Goal: Book appointment/travel/reservation

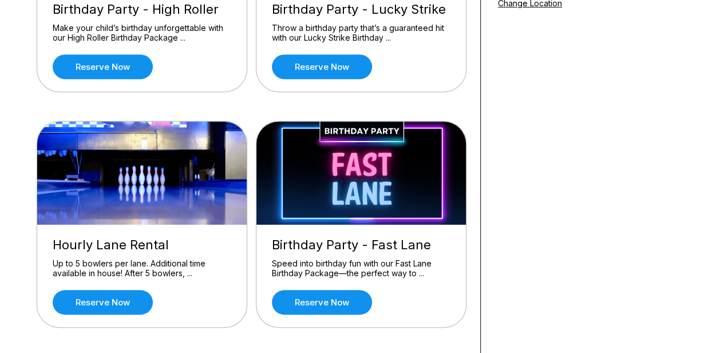
scroll to position [239, 0]
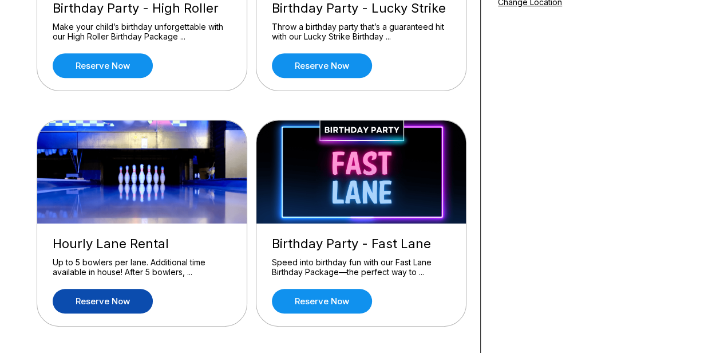
click at [102, 298] on link "Reserve now" at bounding box center [103, 300] width 100 height 25
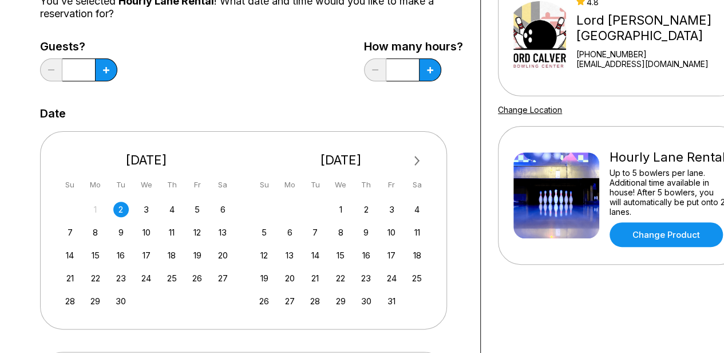
scroll to position [183, 0]
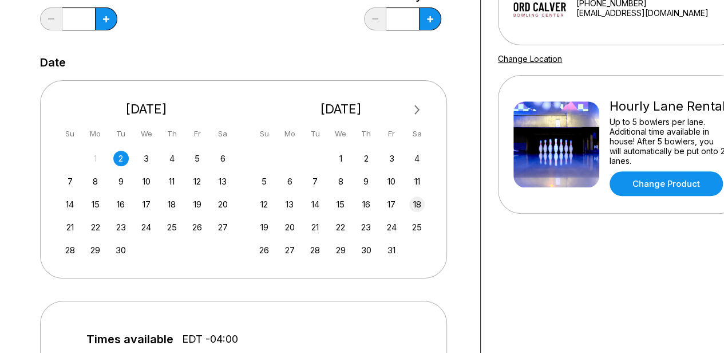
click at [417, 203] on div "18" at bounding box center [416, 203] width 15 height 15
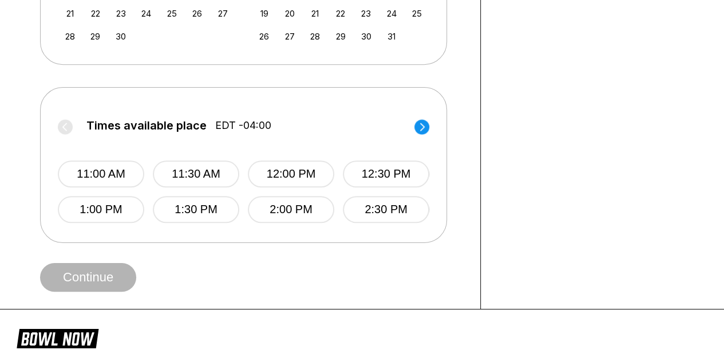
scroll to position [402, 0]
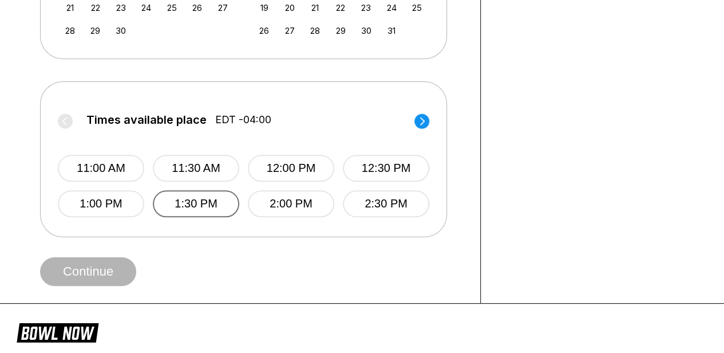
click at [191, 204] on button "1:30 PM" at bounding box center [196, 203] width 86 height 27
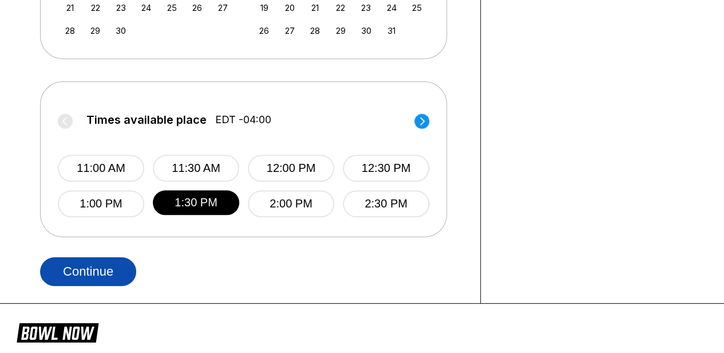
click at [110, 268] on button "Continue" at bounding box center [88, 271] width 96 height 29
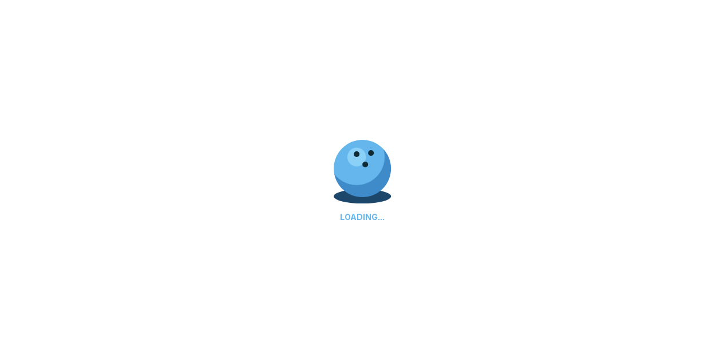
select select "**"
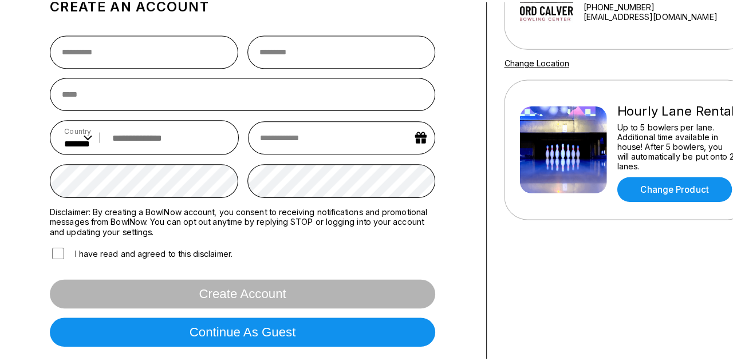
scroll to position [189, 0]
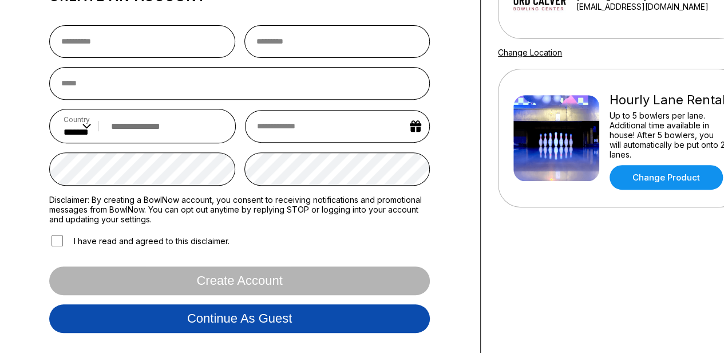
click at [267, 317] on button "Continue as guest" at bounding box center [239, 318] width 381 height 29
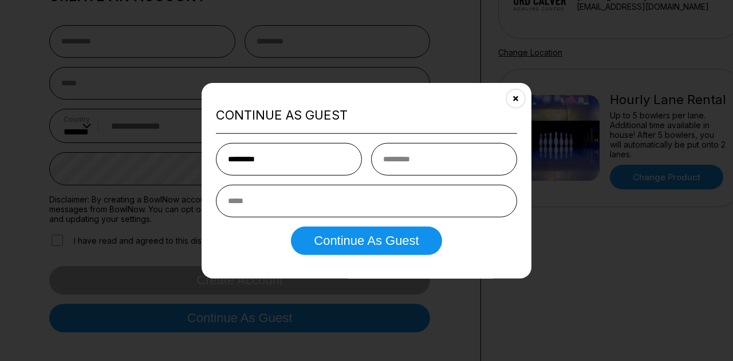
type input "*********"
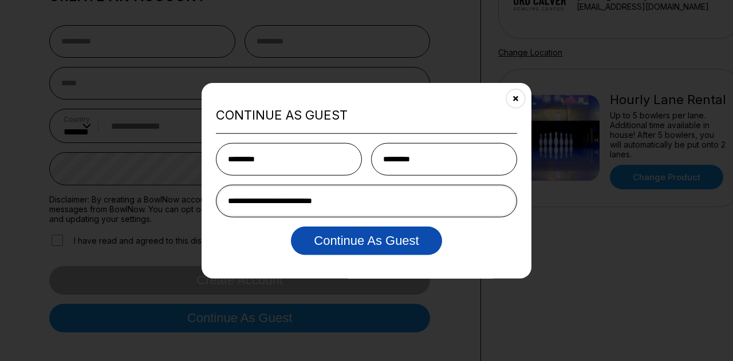
type input "**********"
click at [326, 242] on button "Continue as Guest" at bounding box center [366, 241] width 151 height 29
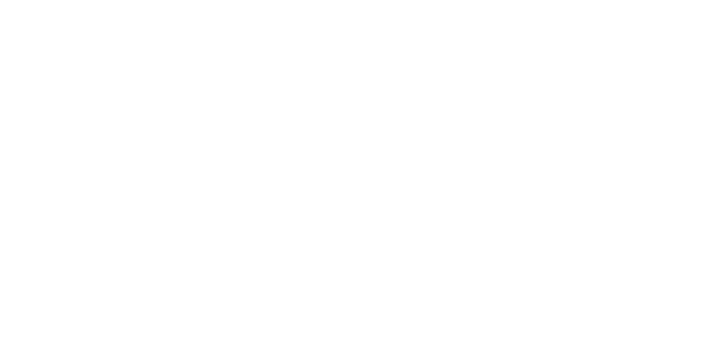
scroll to position [0, 0]
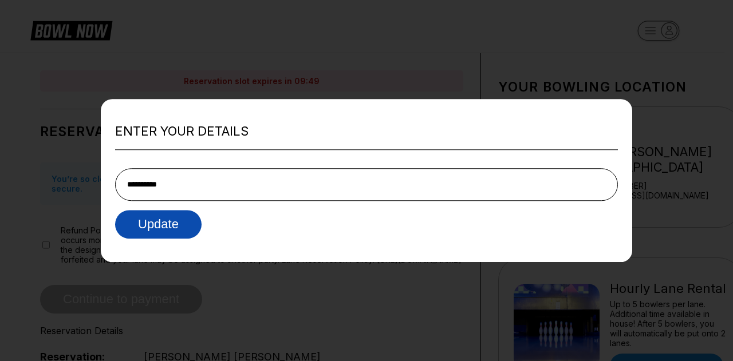
type input "**********"
click at [169, 229] on button "Update" at bounding box center [158, 224] width 86 height 29
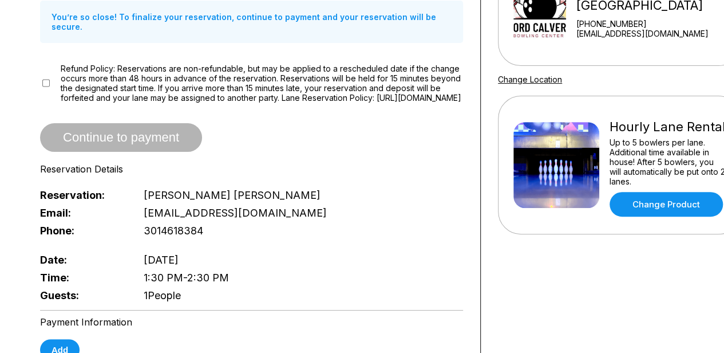
scroll to position [185, 0]
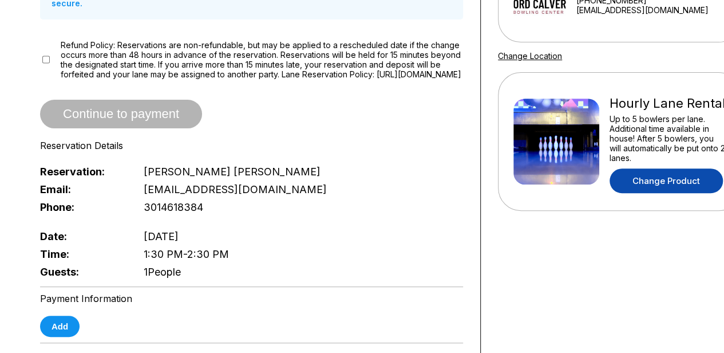
click at [662, 177] on link "Change Product" at bounding box center [666, 180] width 113 height 25
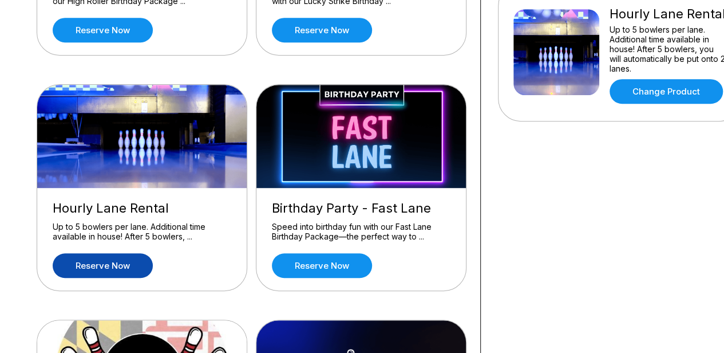
scroll to position [316, 0]
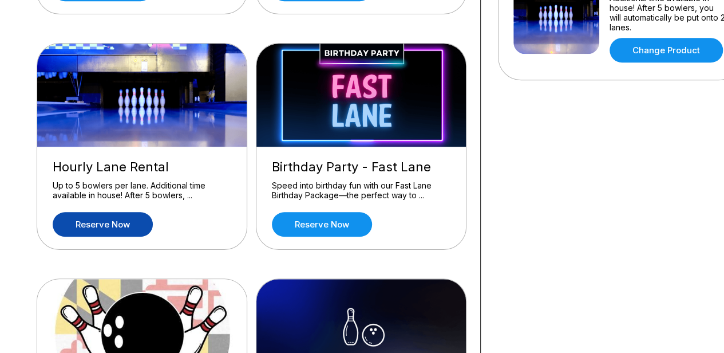
click at [98, 220] on link "Reserve now" at bounding box center [103, 224] width 100 height 25
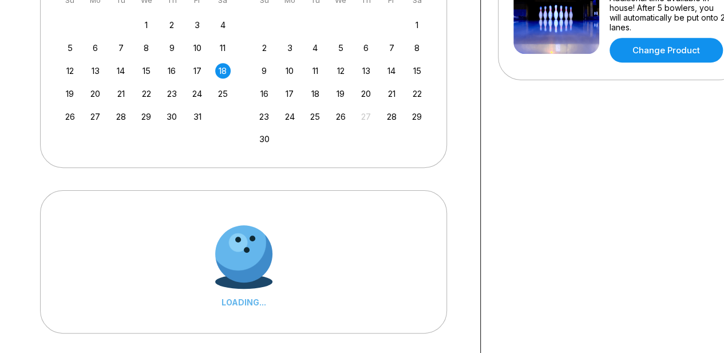
scroll to position [0, 0]
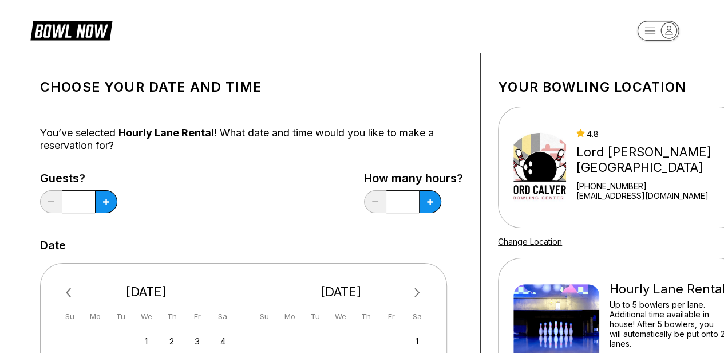
click at [86, 201] on input "*" at bounding box center [78, 201] width 33 height 23
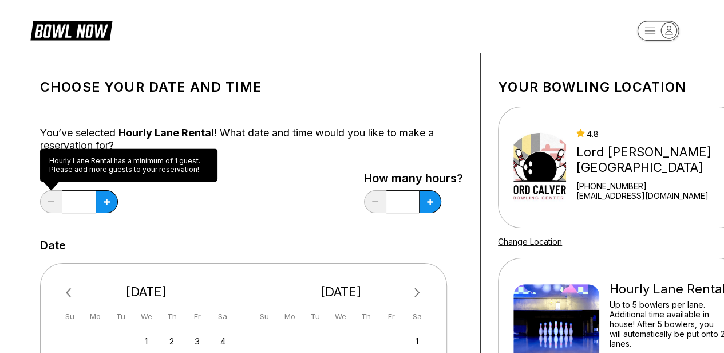
click at [54, 206] on div "*" at bounding box center [78, 201] width 77 height 23
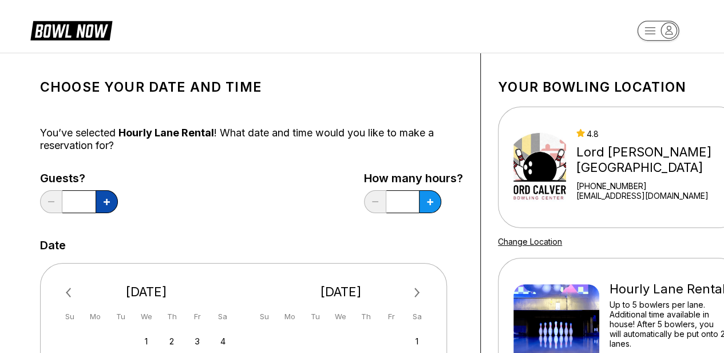
click at [105, 200] on icon at bounding box center [107, 202] width 6 height 6
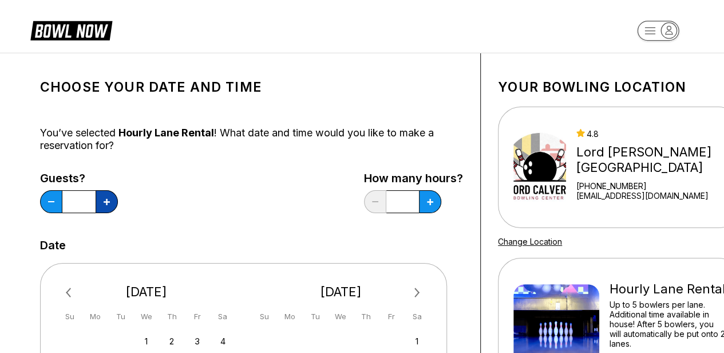
click at [105, 200] on icon at bounding box center [107, 202] width 6 height 6
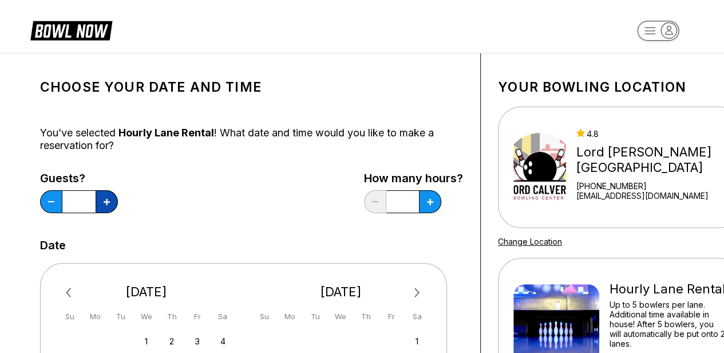
click at [105, 200] on icon at bounding box center [107, 202] width 6 height 6
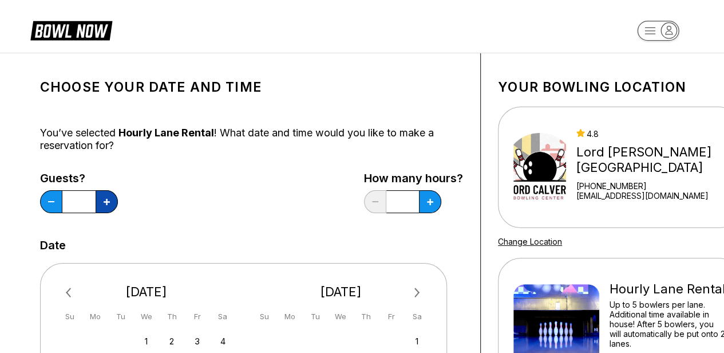
click at [105, 200] on icon at bounding box center [107, 202] width 6 height 6
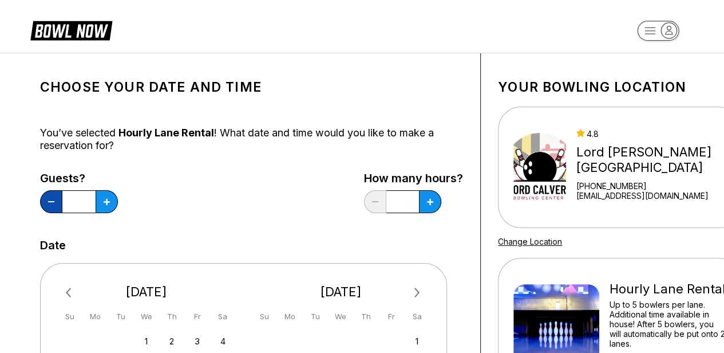
click at [53, 203] on button at bounding box center [51, 201] width 22 height 23
type input "**"
click at [429, 201] on icon at bounding box center [430, 202] width 6 height 6
click at [431, 200] on icon at bounding box center [430, 202] width 6 height 6
type input "*"
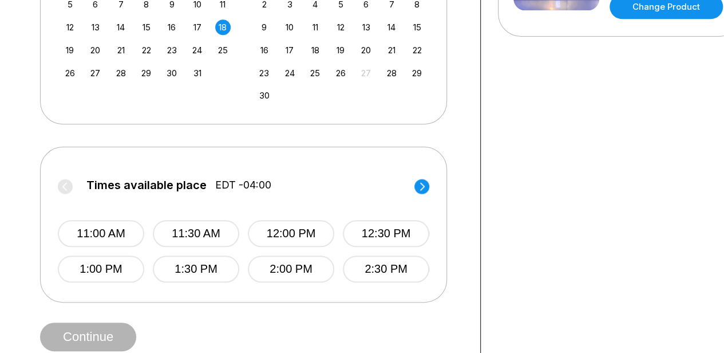
scroll to position [358, 0]
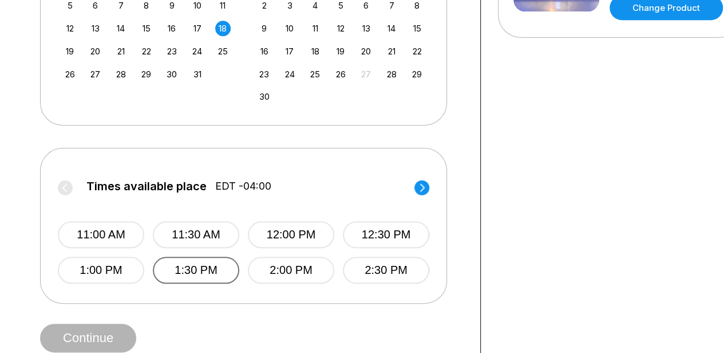
click at [205, 270] on button "1:30 PM" at bounding box center [196, 269] width 86 height 27
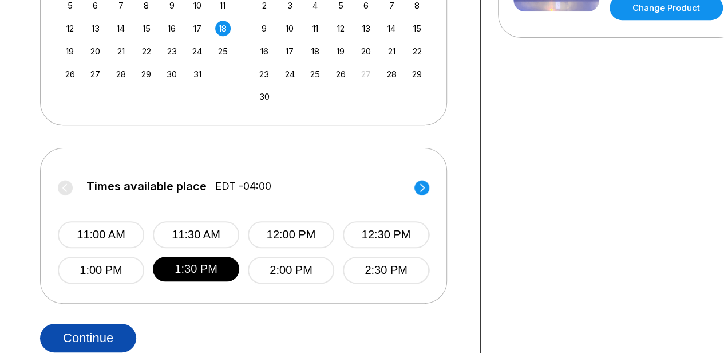
click at [95, 338] on button "Continue" at bounding box center [88, 337] width 96 height 29
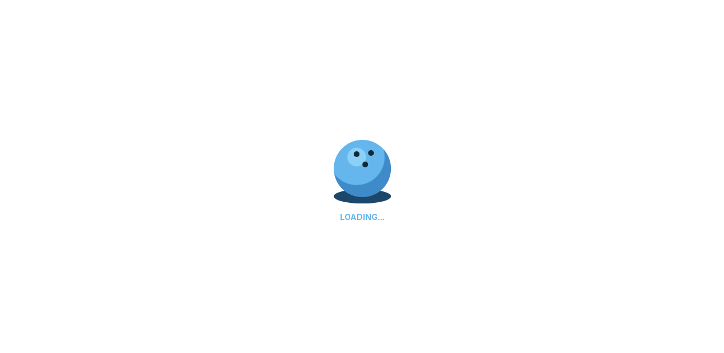
scroll to position [0, 0]
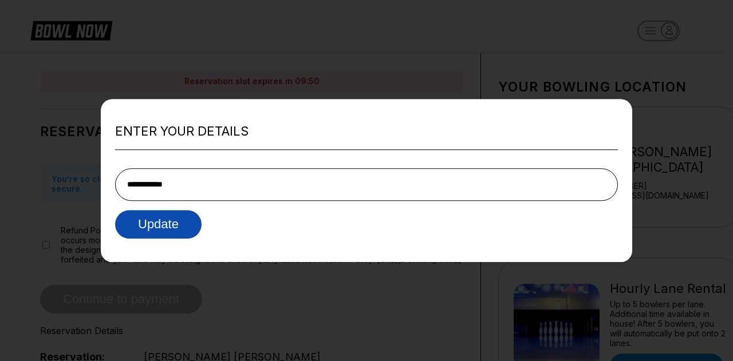
type input "**********"
click at [165, 227] on button "Update" at bounding box center [158, 224] width 86 height 29
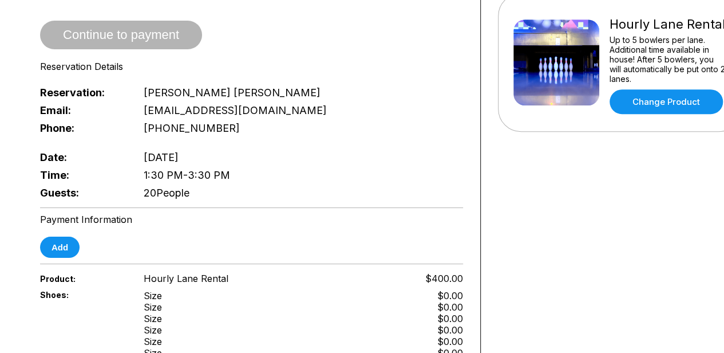
scroll to position [266, 0]
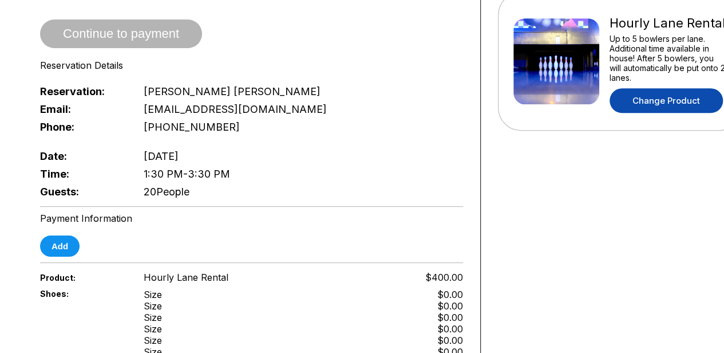
click at [640, 98] on link "Change Product" at bounding box center [666, 100] width 113 height 25
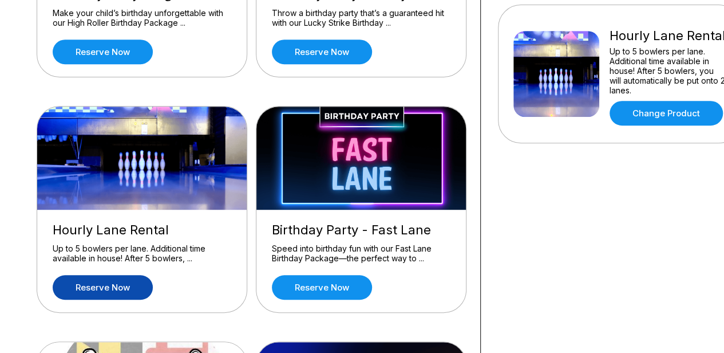
scroll to position [248, 0]
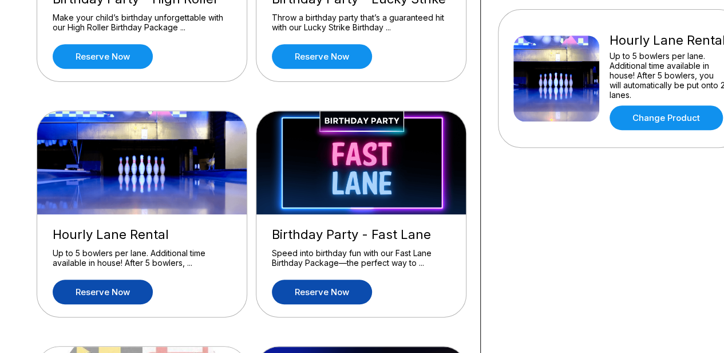
click at [321, 293] on link "Reserve now" at bounding box center [322, 291] width 100 height 25
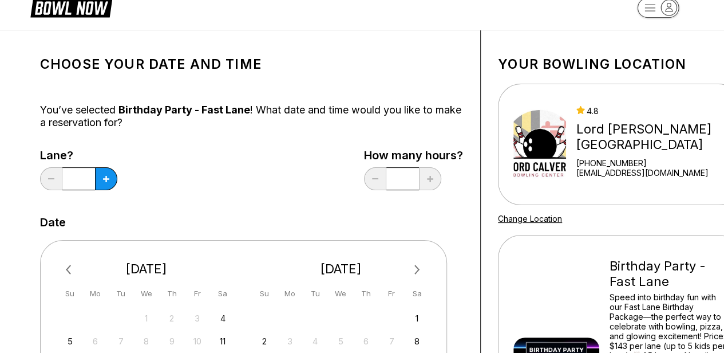
scroll to position [0, 0]
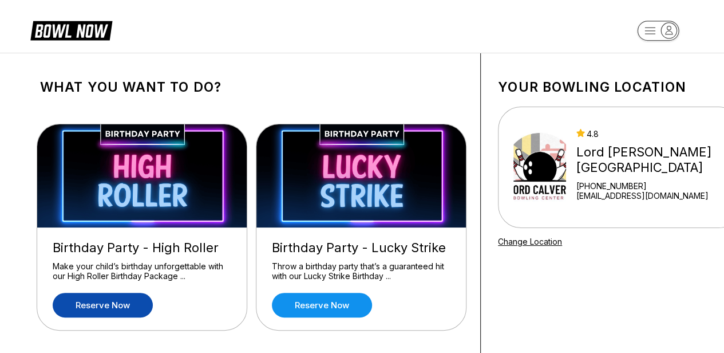
click at [127, 301] on link "Reserve now" at bounding box center [103, 305] width 100 height 25
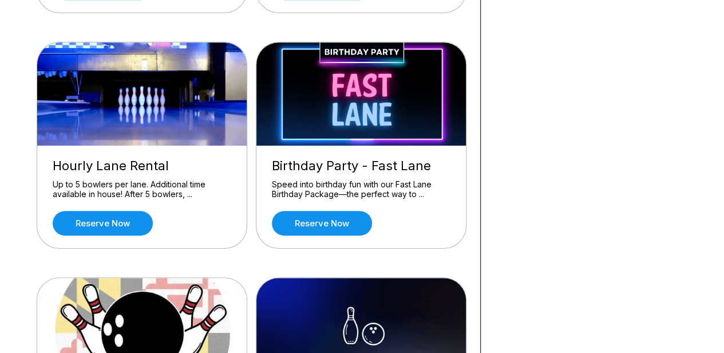
scroll to position [316, 0]
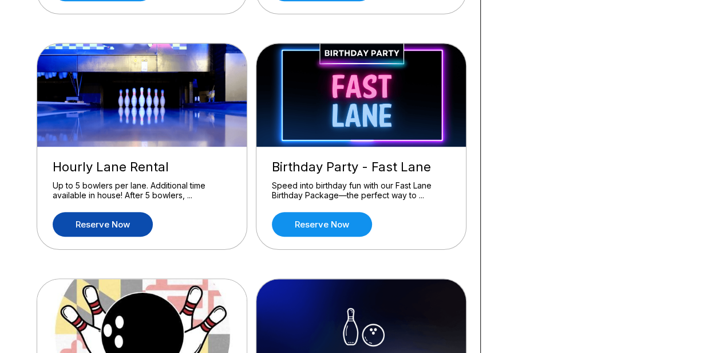
click at [93, 225] on link "Reserve now" at bounding box center [103, 224] width 100 height 25
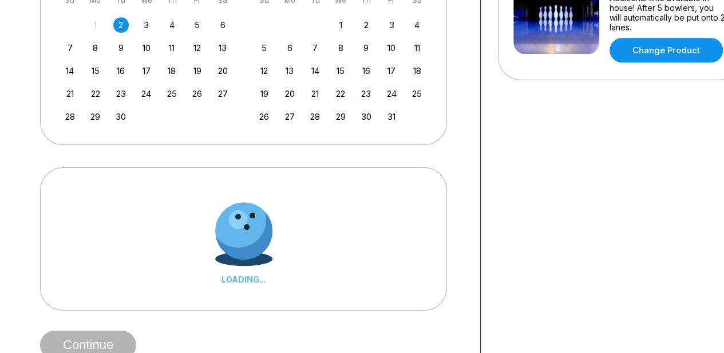
scroll to position [0, 0]
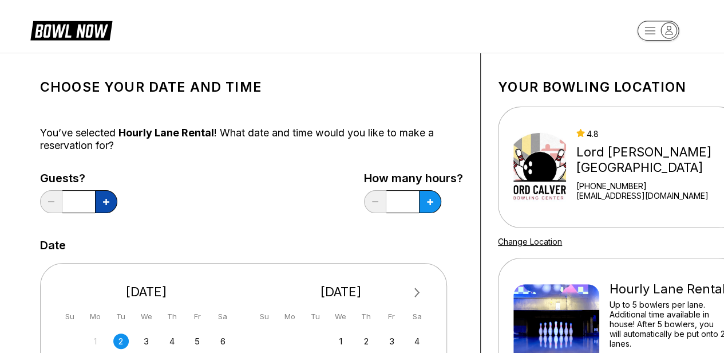
click at [102, 203] on button at bounding box center [106, 201] width 22 height 23
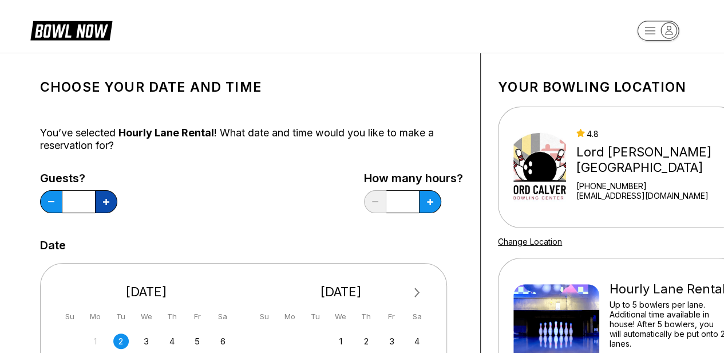
click at [102, 203] on button at bounding box center [106, 201] width 22 height 23
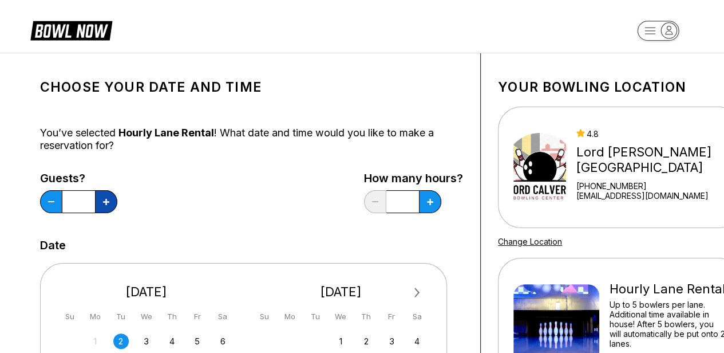
click at [102, 203] on button at bounding box center [106, 201] width 22 height 23
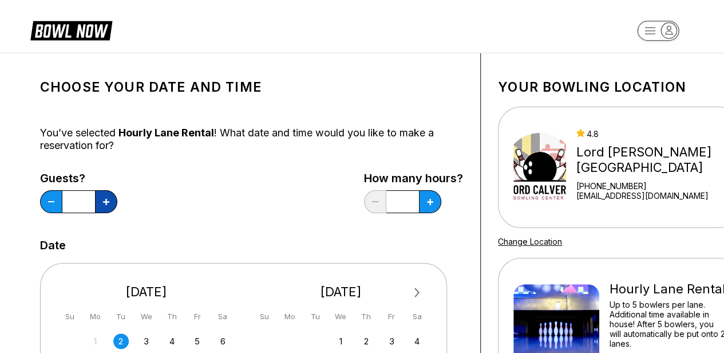
click at [102, 203] on button at bounding box center [106, 201] width 22 height 23
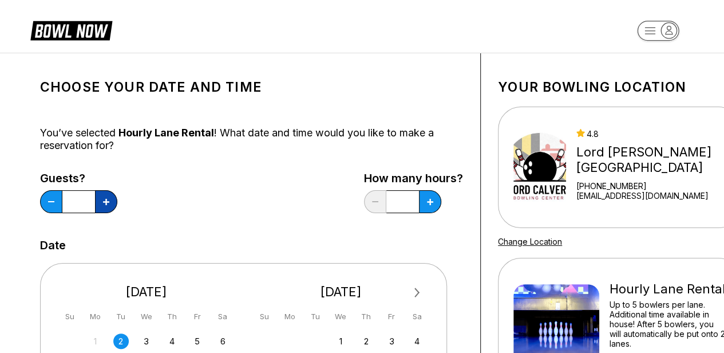
click at [102, 203] on button at bounding box center [106, 201] width 22 height 23
type input "**"
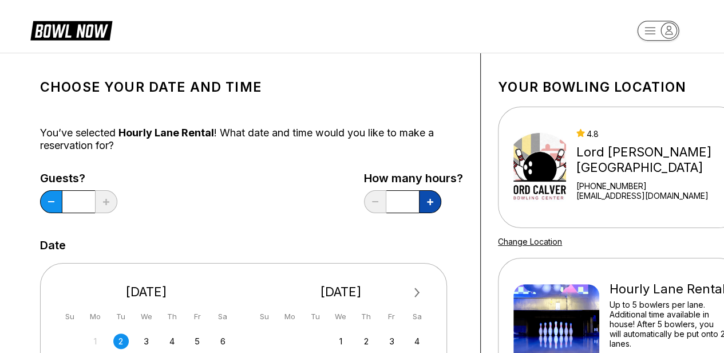
click at [427, 204] on icon at bounding box center [430, 202] width 6 height 6
type input "***"
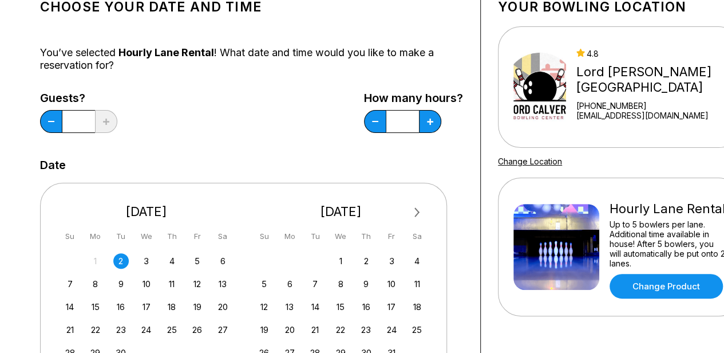
scroll to position [171, 0]
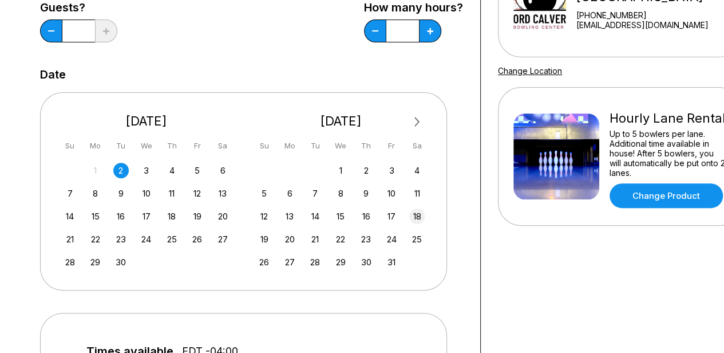
click at [418, 216] on div "18" at bounding box center [416, 215] width 15 height 15
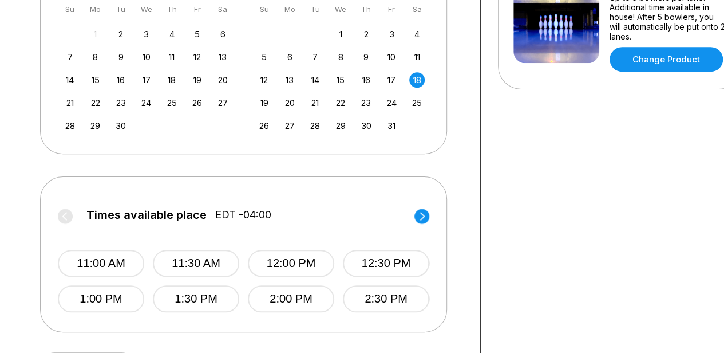
scroll to position [368, 0]
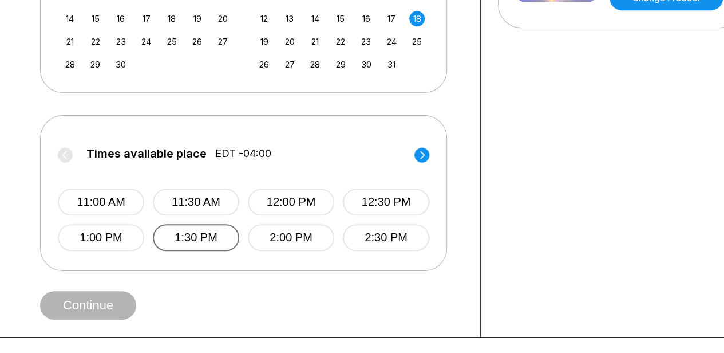
click at [204, 235] on button "1:30 PM" at bounding box center [196, 237] width 86 height 27
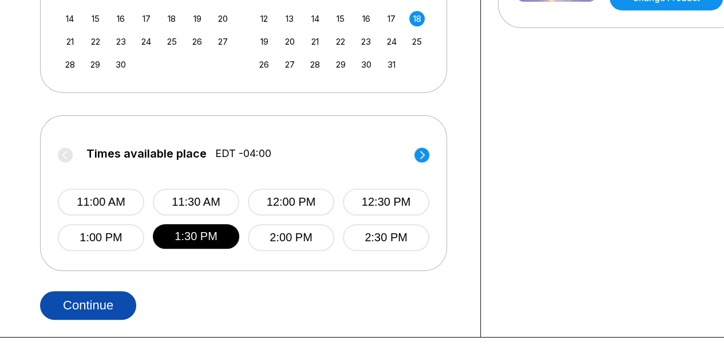
click at [89, 307] on button "Continue" at bounding box center [88, 305] width 96 height 29
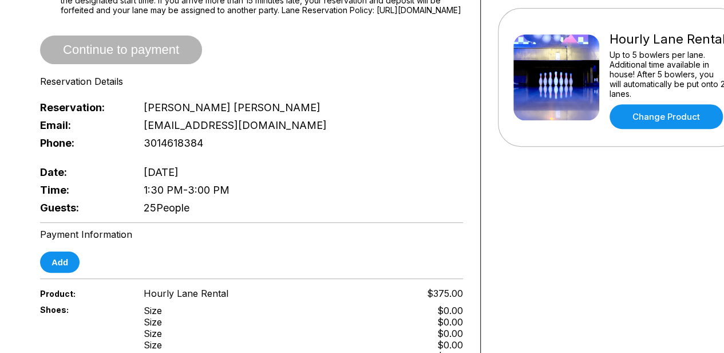
scroll to position [251, 0]
